Goal: Task Accomplishment & Management: Manage account settings

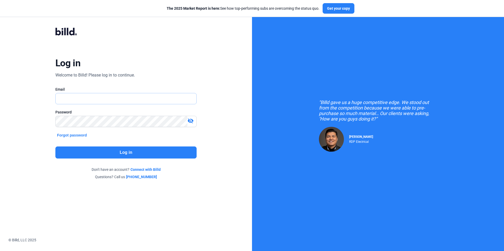
type input "[EMAIL_ADDRESS][DOMAIN_NAME]"
click at [154, 154] on button "Log in" at bounding box center [125, 153] width 141 height 12
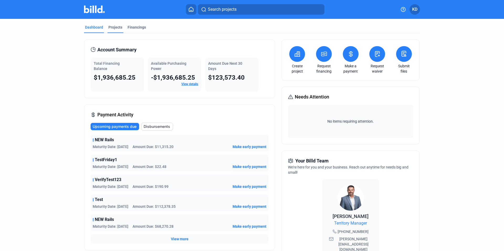
click at [110, 26] on div "Projects" at bounding box center [115, 27] width 14 height 5
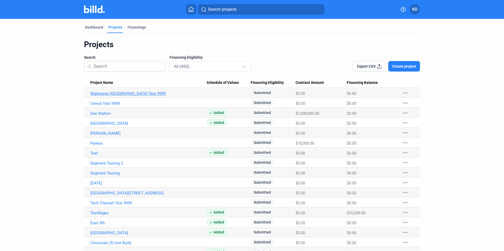
click at [133, 95] on link "Walgreens [GEOGRAPHIC_DATA] Test 9999" at bounding box center [148, 93] width 116 height 5
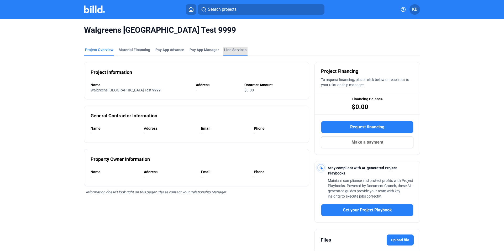
click at [234, 51] on div "Lien Services" at bounding box center [235, 49] width 22 height 5
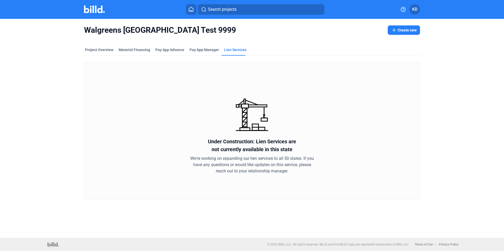
click at [207, 45] on mat-tab-group "Project Overview Material Financing Pay App Advance Pay App Manager Lien Servic…" at bounding box center [252, 120] width 336 height 159
click at [208, 47] on span "Pay App Manager" at bounding box center [203, 49] width 29 height 5
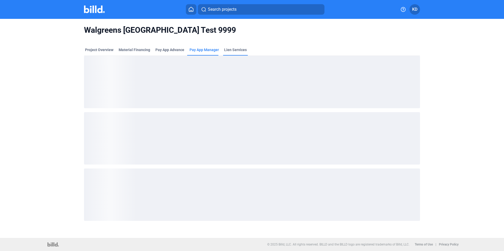
click at [241, 50] on div "Lien Services" at bounding box center [235, 49] width 23 height 5
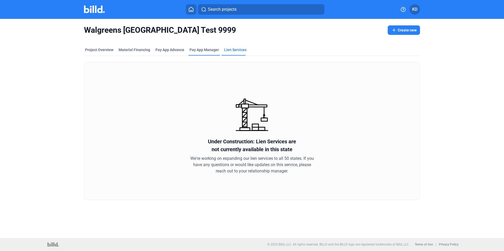
click at [199, 51] on span "Pay App Manager" at bounding box center [203, 49] width 29 height 5
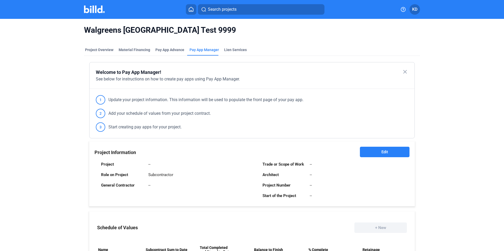
click at [388, 153] on button "Edit" at bounding box center [385, 152] width 50 height 10
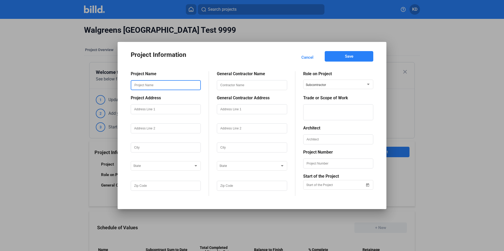
click at [164, 86] on input "text" at bounding box center [165, 85] width 69 height 9
click at [207, 70] on div "Project Name Name is required. Project Address State General Contractor Name Ge…" at bounding box center [252, 130] width 242 height 133
click at [254, 80] on div at bounding box center [252, 85] width 70 height 19
click at [254, 84] on input "text" at bounding box center [251, 85] width 69 height 9
click at [149, 88] on input "text" at bounding box center [165, 85] width 69 height 9
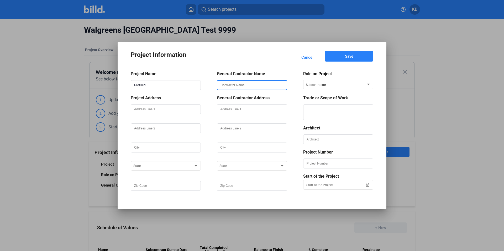
click at [273, 87] on input "text" at bounding box center [251, 85] width 69 height 9
click at [167, 87] on input "Prefilled" at bounding box center [165, 85] width 69 height 9
drag, startPoint x: 165, startPoint y: 87, endPoint x: 116, endPoint y: 87, distance: 48.8
click at [116, 87] on div "Project Information Cancel Save Project Name Prefilled but editable Project Add…" at bounding box center [252, 125] width 504 height 251
type input "Prefilled but editable"
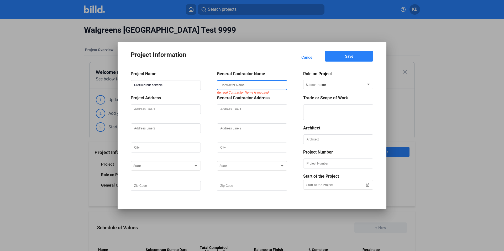
click at [270, 87] on input "text" at bounding box center [251, 85] width 69 height 9
paste input "Prefilled but editable"
type input "Prefilled but editable"
click at [146, 85] on input "Prefilled but editable" at bounding box center [165, 85] width 69 height 9
click at [336, 141] on input "text" at bounding box center [338, 139] width 69 height 9
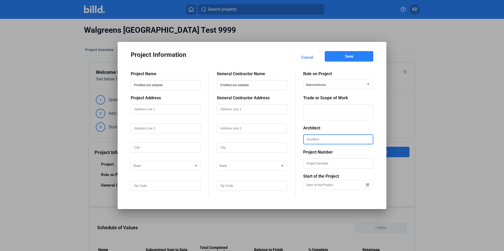
paste input "Prefilled but editable"
type input "Prefilled but editable"
click at [381, 141] on mat-dialog-container "Project Information Cancel Save Project Name Prefilled but editable Project Add…" at bounding box center [252, 125] width 269 height 167
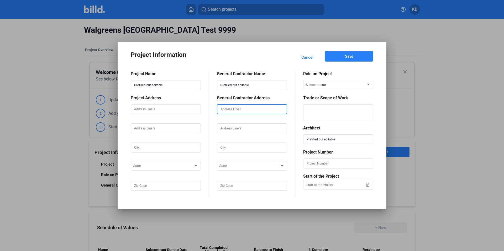
click at [237, 112] on input "text" at bounding box center [251, 109] width 69 height 9
click at [227, 130] on input "text" at bounding box center [251, 128] width 69 height 9
click at [279, 120] on div at bounding box center [252, 129] width 70 height 19
click at [238, 110] on input "text" at bounding box center [251, 109] width 69 height 9
click at [289, 100] on div "General Contractor Name Prefilled but editable General Contractor Address GC Ad…" at bounding box center [252, 133] width 86 height 125
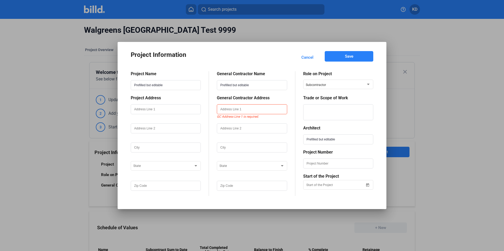
click at [270, 64] on div "Project Name Prefilled but editable Project Address State General Contractor Na…" at bounding box center [252, 130] width 242 height 133
click at [238, 109] on input "text" at bounding box center [251, 109] width 69 height 9
click at [358, 72] on div "Role on Project" at bounding box center [338, 73] width 70 height 5
click at [189, 85] on input "Prefilled but editable" at bounding box center [165, 85] width 69 height 9
click at [287, 99] on div "General Contractor Name Prefilled but editable General Contractor Address GC Ad…" at bounding box center [252, 133] width 86 height 125
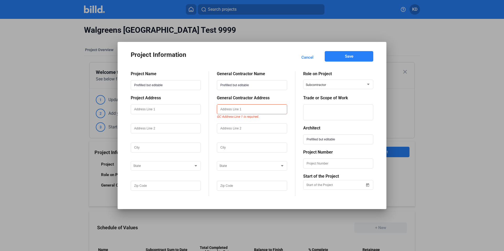
click at [309, 58] on span "Cancel" at bounding box center [307, 57] width 12 height 5
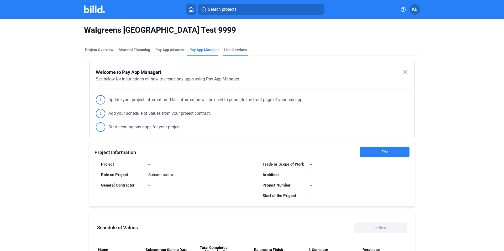
click at [229, 52] on div "Lien Services" at bounding box center [235, 49] width 23 height 5
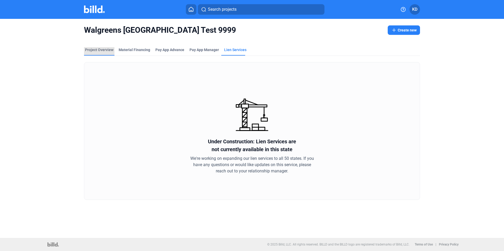
click at [107, 51] on div "Project Overview" at bounding box center [99, 49] width 28 height 5
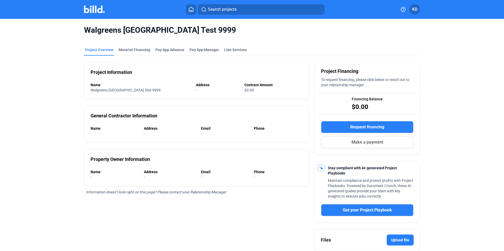
click at [138, 72] on div "Project Information Name Walgreens 9th Street Test 9999 Address - Contract Amou…" at bounding box center [196, 80] width 225 height 37
drag, startPoint x: 93, startPoint y: 72, endPoint x: 271, endPoint y: 177, distance: 206.5
click at [271, 177] on div "Project Information Name Walgreens 9th Street Test 9999 Address - Contract Amou…" at bounding box center [196, 169] width 225 height 226
click at [193, 10] on icon at bounding box center [191, 9] width 4 height 4
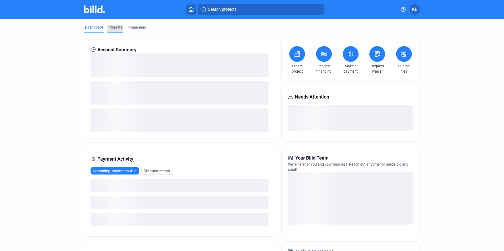
click at [117, 25] on div "Projects" at bounding box center [115, 27] width 14 height 5
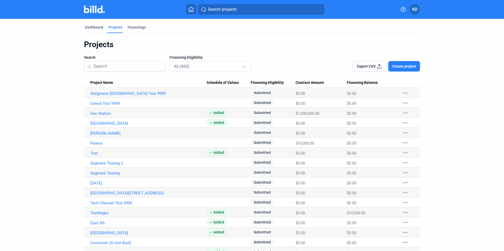
drag, startPoint x: 293, startPoint y: 82, endPoint x: 335, endPoint y: 82, distance: 41.7
click at [335, 82] on div "Contract Amount" at bounding box center [320, 83] width 51 height 5
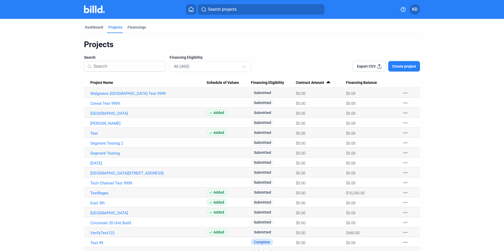
click at [321, 83] on span "Contract Amount" at bounding box center [310, 83] width 28 height 5
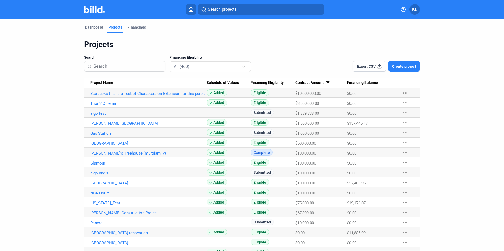
click at [318, 83] on span "Contract Amount" at bounding box center [309, 83] width 28 height 5
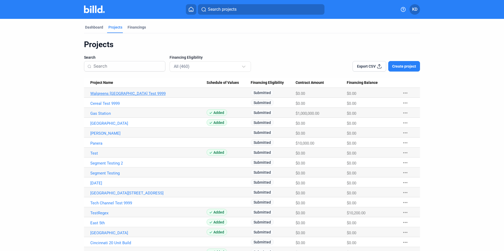
click at [121, 92] on link "Walgreens [GEOGRAPHIC_DATA] Test 9999" at bounding box center [148, 93] width 116 height 5
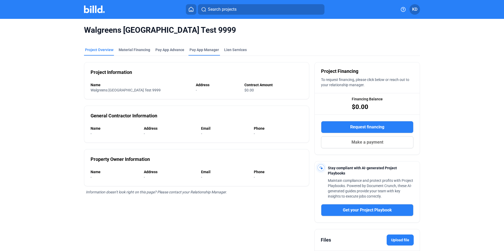
click at [197, 51] on span "Pay App Manager" at bounding box center [203, 49] width 29 height 5
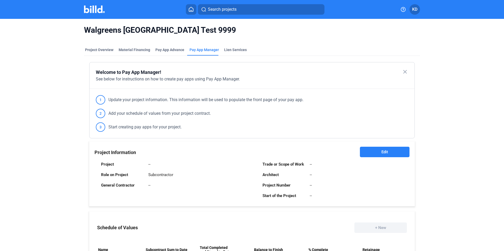
click at [384, 150] on span "Edit" at bounding box center [384, 152] width 7 height 5
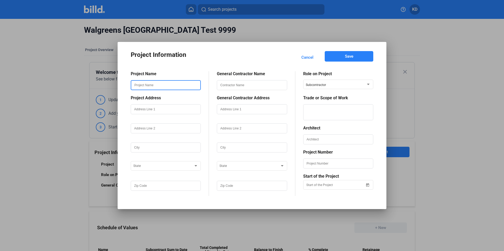
click at [157, 86] on input "text" at bounding box center [165, 85] width 69 height 9
click at [151, 107] on input "text" at bounding box center [165, 109] width 69 height 9
click at [256, 85] on input "text" at bounding box center [251, 85] width 69 height 9
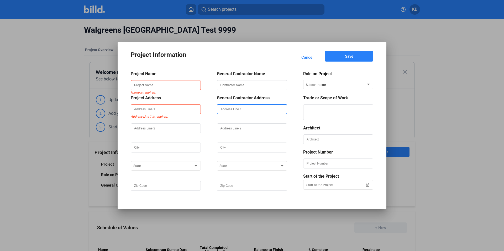
click at [234, 110] on input "text" at bounding box center [251, 109] width 69 height 9
click at [330, 81] on div "Subcontractor" at bounding box center [336, 84] width 60 height 6
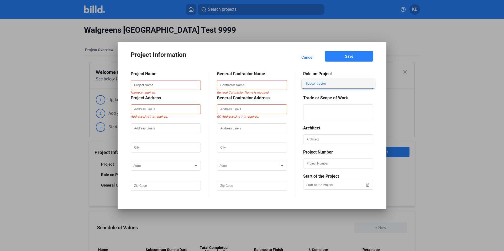
click at [380, 80] on div at bounding box center [252, 125] width 504 height 251
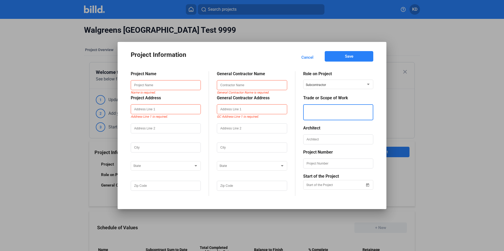
click at [327, 118] on textarea at bounding box center [338, 112] width 69 height 16
click at [375, 95] on mat-dialog-content "Project Name Name is required. Project Address Address Line 1 is required. Stat…" at bounding box center [251, 130] width 255 height 133
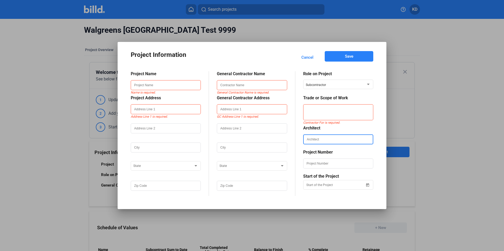
click at [325, 137] on input "text" at bounding box center [338, 139] width 69 height 9
click at [378, 126] on mat-dialog-content "Project Name Name is required. Project Address Address Line 1 is required. Stat…" at bounding box center [251, 130] width 255 height 133
drag, startPoint x: 304, startPoint y: 152, endPoint x: 326, endPoint y: 153, distance: 21.5
click at [326, 153] on div "Project Number" at bounding box center [338, 152] width 70 height 5
click at [350, 153] on div "Project Number" at bounding box center [338, 152] width 70 height 5
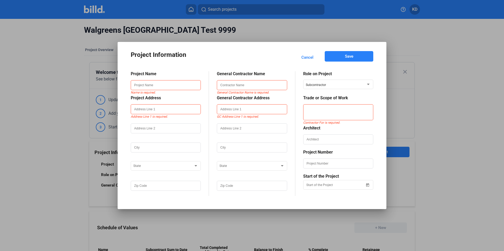
click at [305, 57] on span "Cancel" at bounding box center [307, 57] width 12 height 5
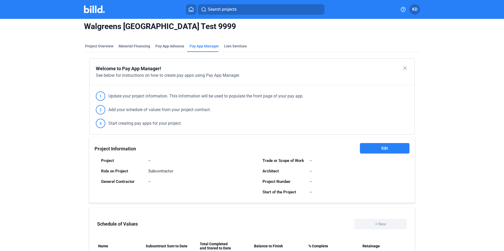
scroll to position [10, 0]
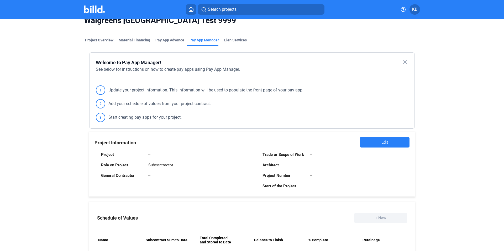
drag, startPoint x: 308, startPoint y: 177, endPoint x: 318, endPoint y: 177, distance: 9.7
click at [318, 177] on div "Project Number --" at bounding box center [335, 176] width 147 height 10
click at [346, 177] on div "Project Number --" at bounding box center [335, 176] width 147 height 10
click at [407, 172] on div "Project Number --" at bounding box center [335, 176] width 147 height 10
click at [379, 142] on button "Edit" at bounding box center [385, 142] width 50 height 10
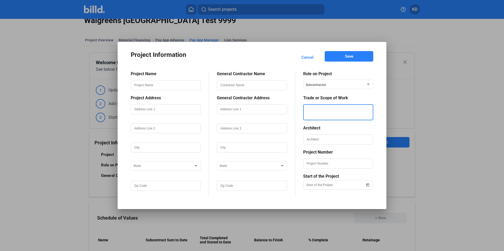
click at [348, 108] on textarea at bounding box center [338, 112] width 69 height 16
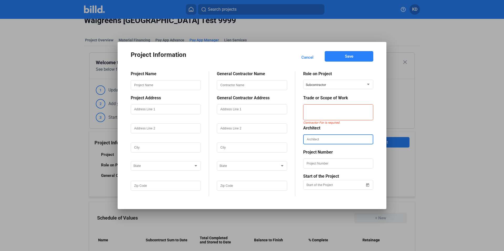
click at [324, 141] on input "text" at bounding box center [338, 139] width 69 height 9
click at [336, 127] on div "Architect" at bounding box center [338, 128] width 70 height 5
click at [323, 138] on input "text" at bounding box center [338, 139] width 69 height 9
click at [310, 161] on input "text" at bounding box center [338, 163] width 69 height 9
click at [316, 184] on div "Project Information Cancel Save Project Name Project Address State General Cont…" at bounding box center [252, 125] width 504 height 251
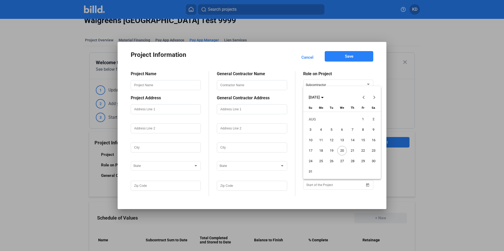
click at [363, 200] on div at bounding box center [252, 125] width 504 height 251
click at [290, 52] on div at bounding box center [252, 125] width 504 height 251
click at [376, 67] on div at bounding box center [252, 125] width 504 height 251
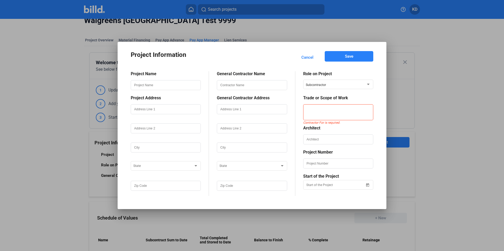
click at [310, 56] on span "Cancel" at bounding box center [307, 57] width 12 height 5
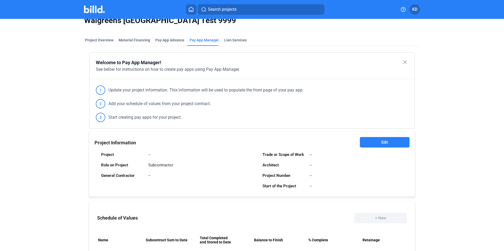
scroll to position [0, 0]
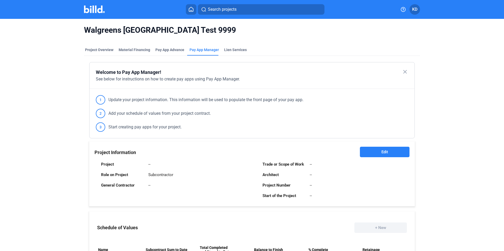
click at [191, 10] on icon at bounding box center [190, 9] width 5 height 5
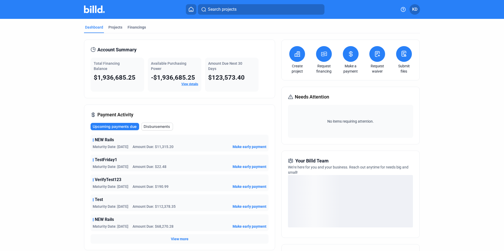
click at [415, 12] on span "KD" at bounding box center [414, 9] width 5 height 6
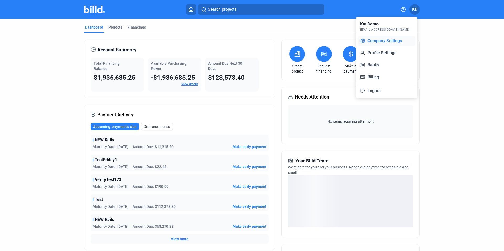
click at [403, 37] on button "Company Settings" at bounding box center [386, 41] width 57 height 10
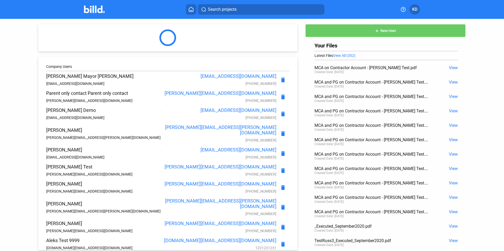
click at [190, 8] on icon at bounding box center [191, 9] width 4 height 4
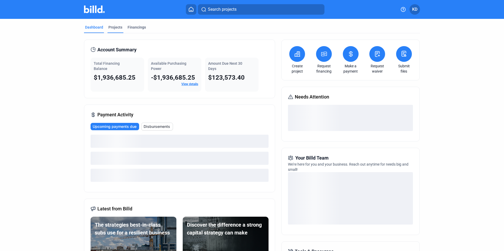
click at [118, 30] on div "Projects" at bounding box center [115, 29] width 16 height 8
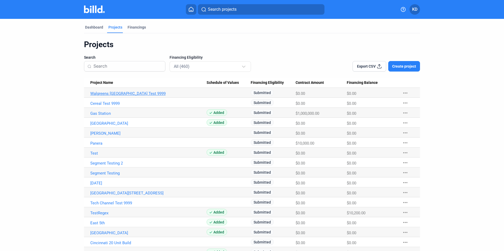
click at [134, 96] on link "Walgreens [GEOGRAPHIC_DATA] Test 9999" at bounding box center [148, 93] width 116 height 5
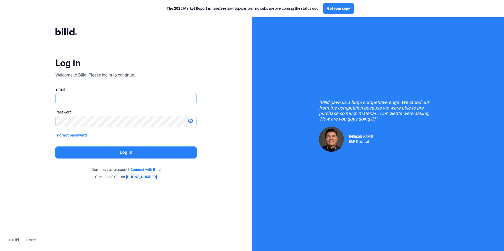
type input "[EMAIL_ADDRESS][DOMAIN_NAME]"
click at [161, 157] on button "Log in" at bounding box center [125, 153] width 141 height 12
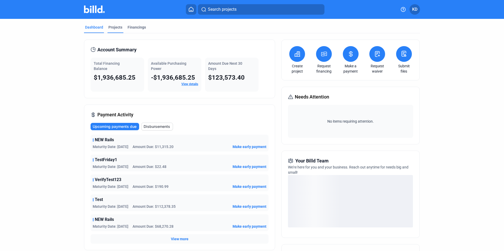
click at [114, 28] on div "Projects" at bounding box center [115, 27] width 14 height 5
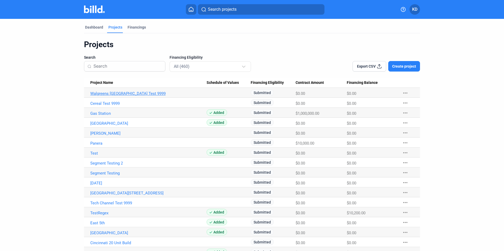
click at [115, 95] on link "Walgreens [GEOGRAPHIC_DATA] Test 9999" at bounding box center [148, 93] width 116 height 5
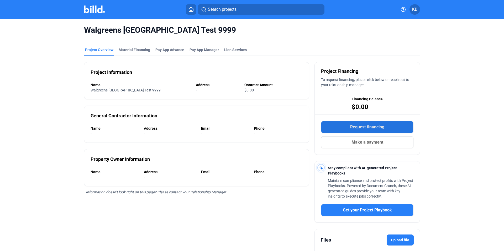
click at [348, 122] on button "Request financing" at bounding box center [367, 127] width 92 height 12
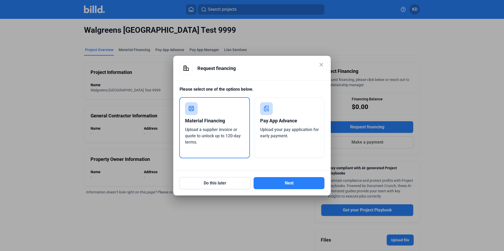
click at [319, 66] on mat-icon "close" at bounding box center [321, 65] width 6 height 6
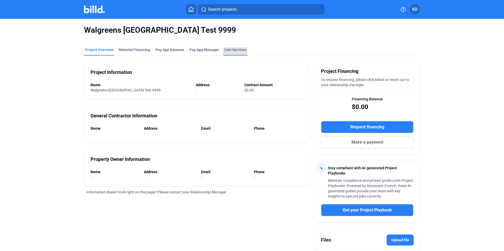
click at [224, 52] on div "Lien Services" at bounding box center [235, 49] width 22 height 5
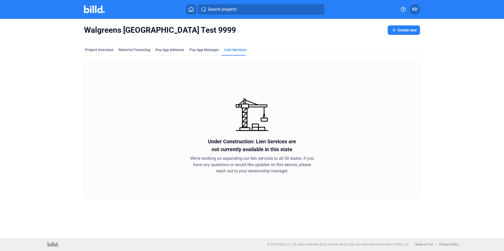
click at [400, 30] on button "Create new" at bounding box center [404, 29] width 32 height 9
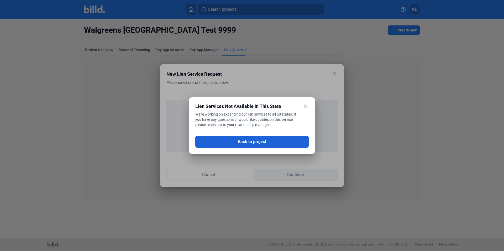
click at [274, 143] on button "Back to project" at bounding box center [251, 142] width 113 height 12
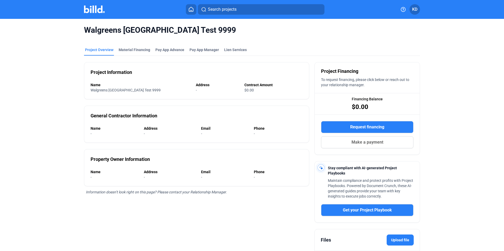
click at [193, 12] on button at bounding box center [191, 9] width 10 height 10
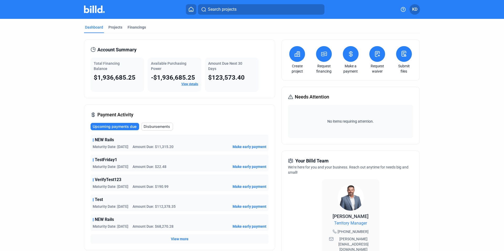
click at [190, 11] on icon at bounding box center [190, 9] width 5 height 5
click at [115, 28] on div "Projects" at bounding box center [115, 27] width 14 height 5
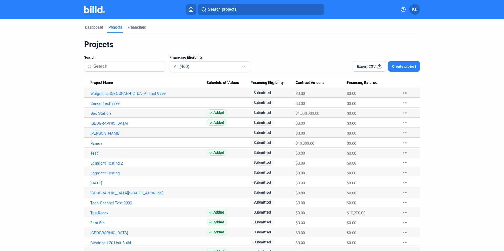
click at [107, 96] on link "Cereal Test 9999" at bounding box center [148, 93] width 116 height 5
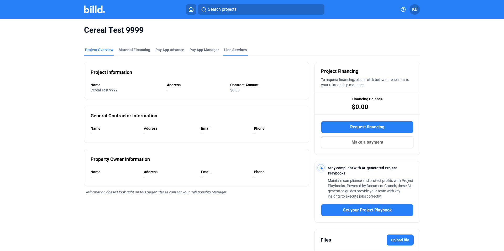
click at [235, 49] on div "Lien Services" at bounding box center [235, 49] width 23 height 5
